Goal: Task Accomplishment & Management: Complete application form

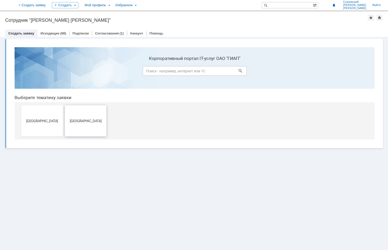
click at [89, 124] on button "[GEOGRAPHIC_DATA]" at bounding box center [86, 120] width 42 height 31
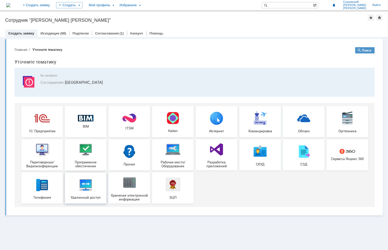
click at [88, 190] on img at bounding box center [86, 185] width 16 height 16
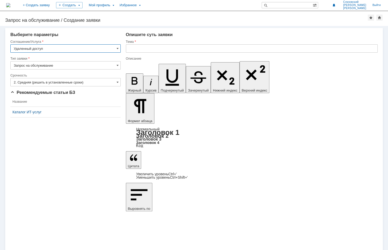
click at [135, 49] on input "text" at bounding box center [252, 48] width 252 height 8
click at [151, 49] on input "Доступ к пакпе" at bounding box center [252, 48] width 252 height 8
click at [159, 49] on input "Доступ к папке" at bounding box center [252, 48] width 252 height 8
paste input "\\runofsv0001\sapr$\УКЛ_33770\Агрегат_3\ГА\RVT"
type input "Доступ к папке \\runofsv0001\sapr$\УКЛ_33770\Агрегат_3\ГА\RVT"
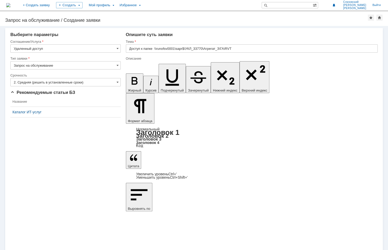
drag, startPoint x: 185, startPoint y: 1549, endPoint x: 213, endPoint y: 1558, distance: 30.0
click at [128, 74] on icon "button" at bounding box center [134, 80] width 13 height 13
